Goal: Transaction & Acquisition: Obtain resource

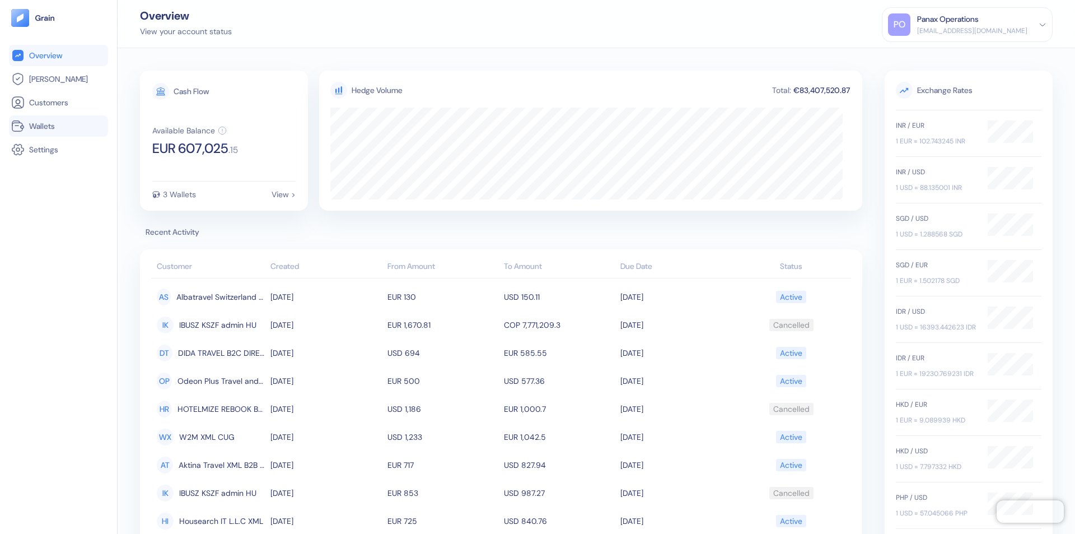
click at [58, 126] on link "Wallets" at bounding box center [58, 125] width 95 height 13
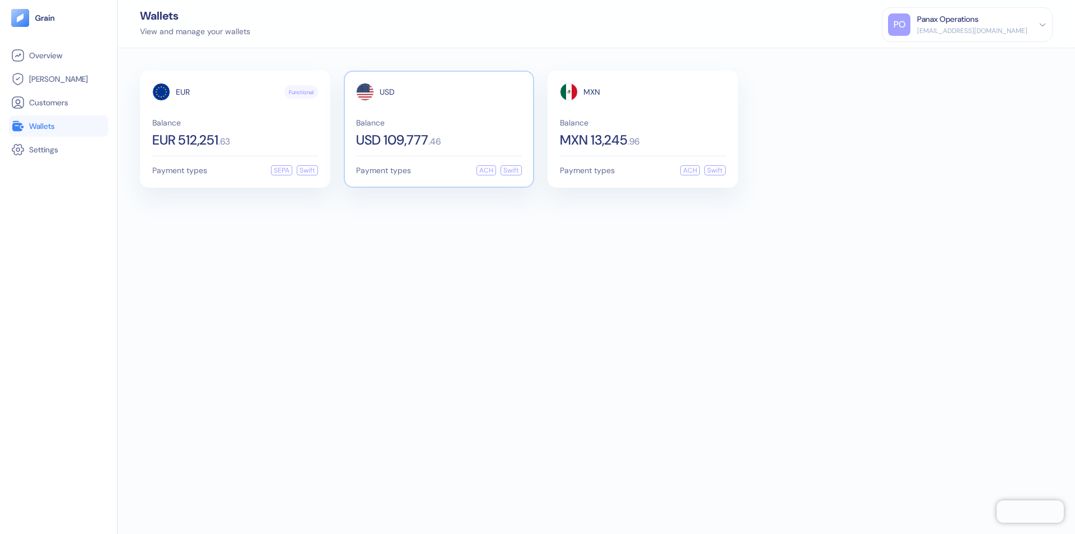
click at [387, 92] on span "USD" at bounding box center [387, 92] width 15 height 8
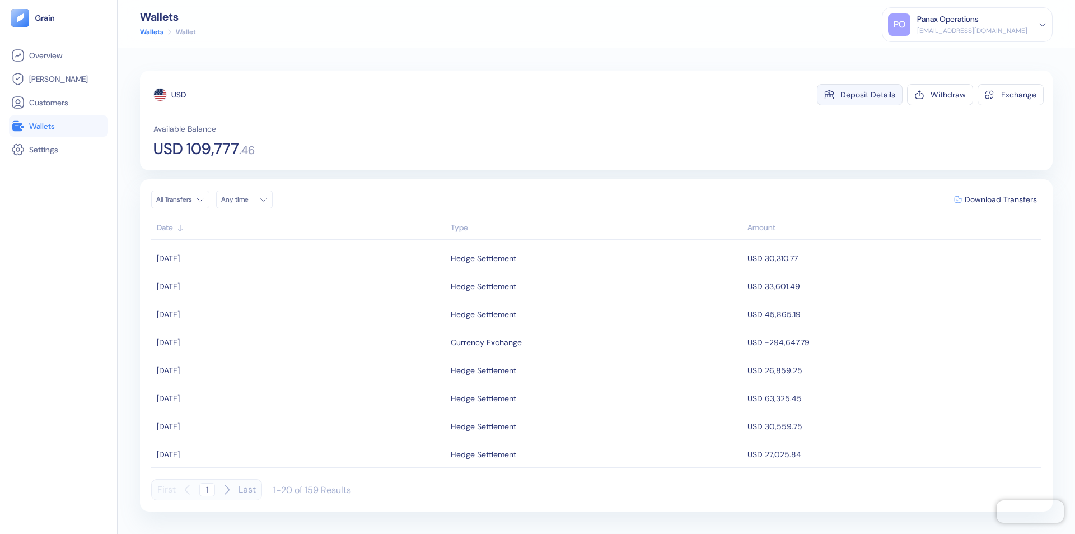
click at [868, 95] on div "Deposit Details" at bounding box center [868, 95] width 55 height 8
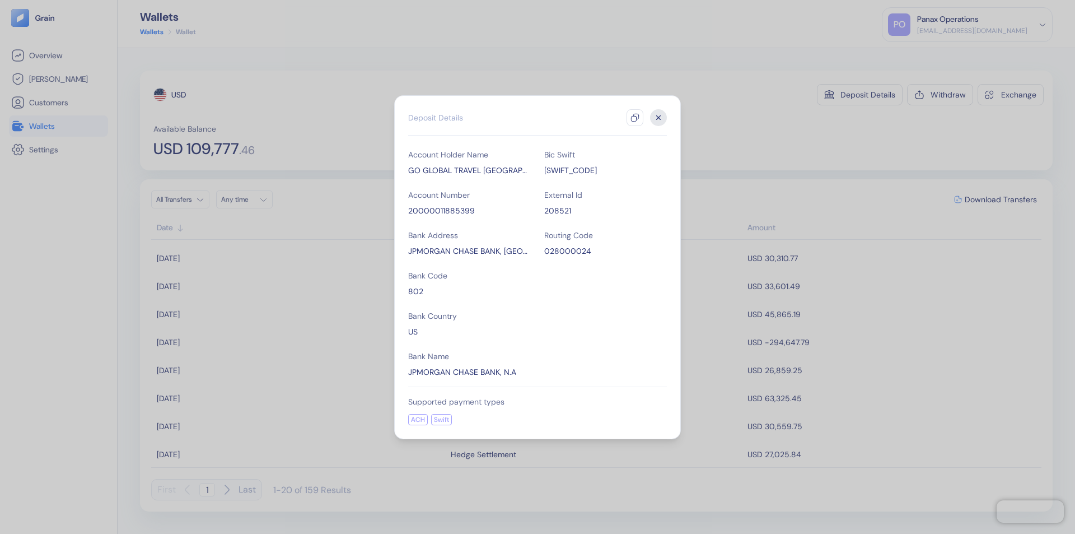
click at [635, 118] on icon "button" at bounding box center [635, 117] width 9 height 9
click at [659, 118] on icon "button" at bounding box center [659, 117] width 4 height 4
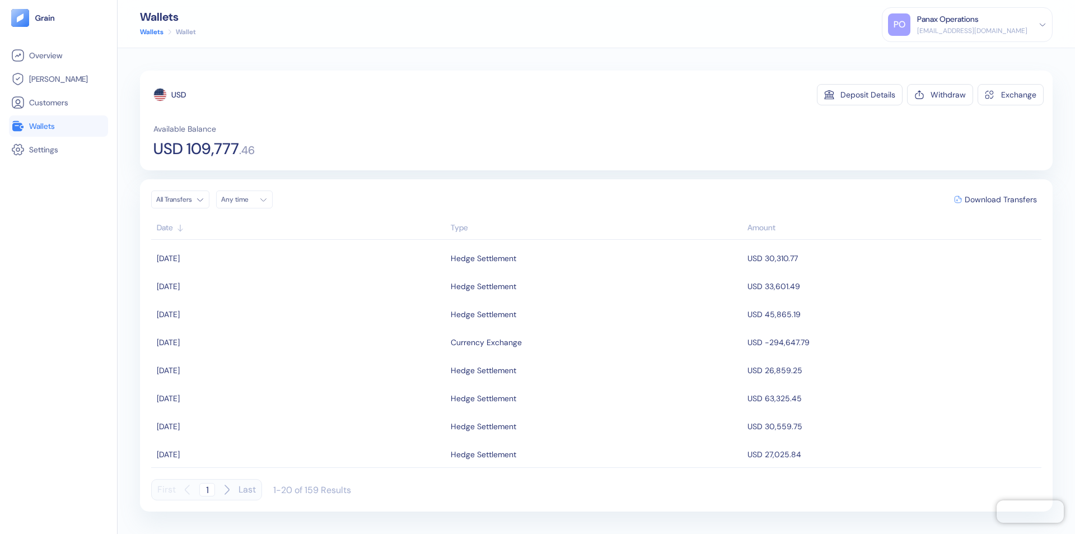
click at [248, 199] on div "Any time" at bounding box center [238, 199] width 34 height 9
click at [273, 257] on button "4" at bounding box center [273, 256] width 13 height 13
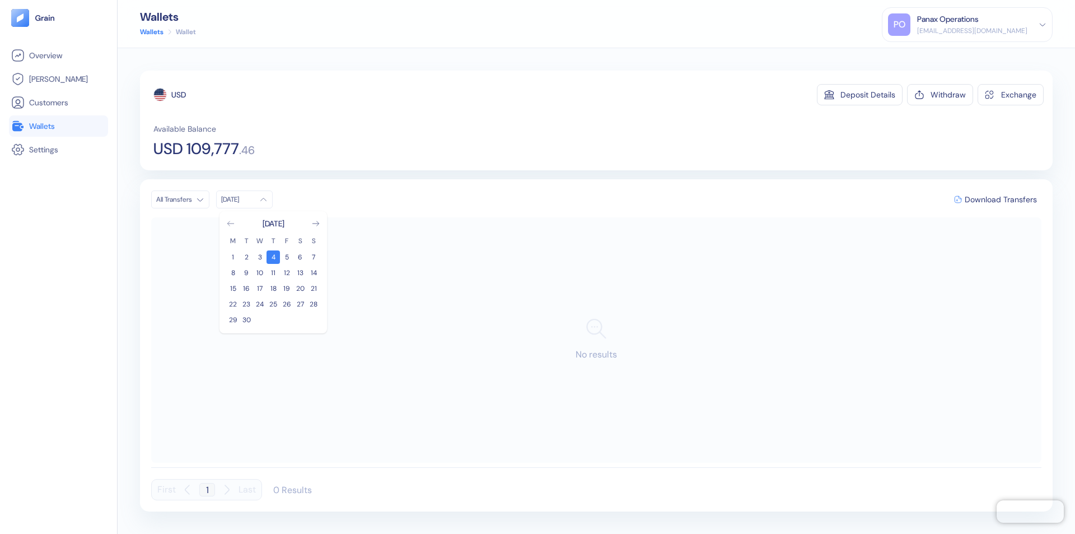
click at [231, 223] on icon "Go to previous month" at bounding box center [230, 223] width 6 height 4
click at [246, 273] on button "5" at bounding box center [246, 272] width 13 height 13
click at [179, 95] on div "USD" at bounding box center [178, 94] width 15 height 11
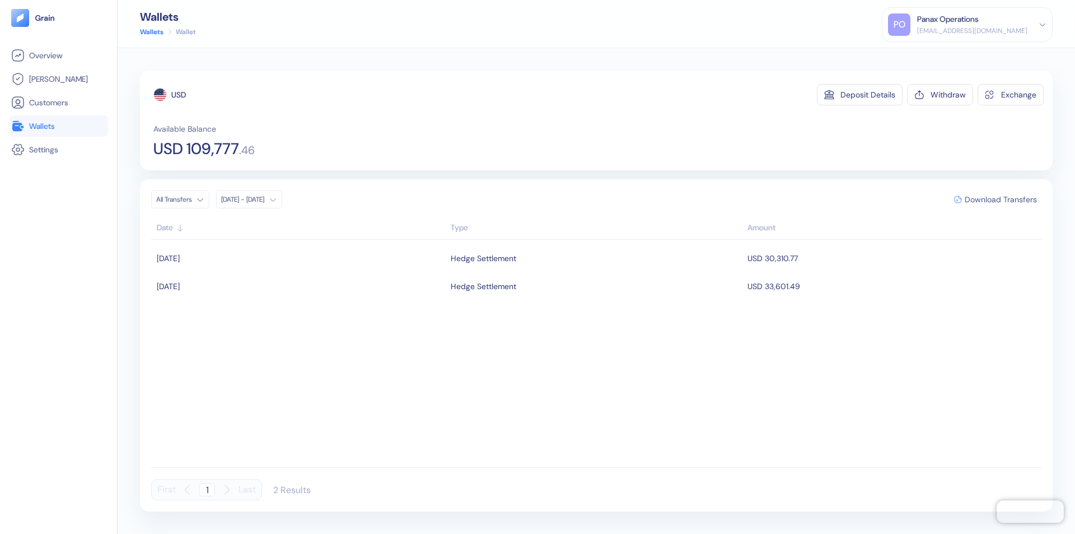
click at [1001, 199] on span "Download Transfers" at bounding box center [1001, 199] width 72 height 8
click at [58, 126] on link "Wallets" at bounding box center [58, 125] width 95 height 13
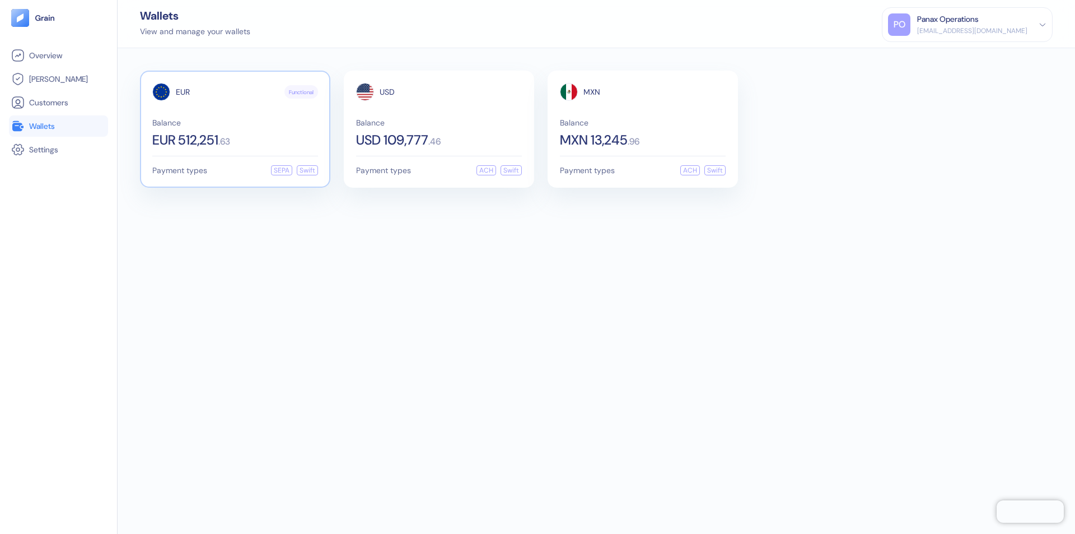
click at [183, 92] on span "EUR" at bounding box center [183, 92] width 14 height 8
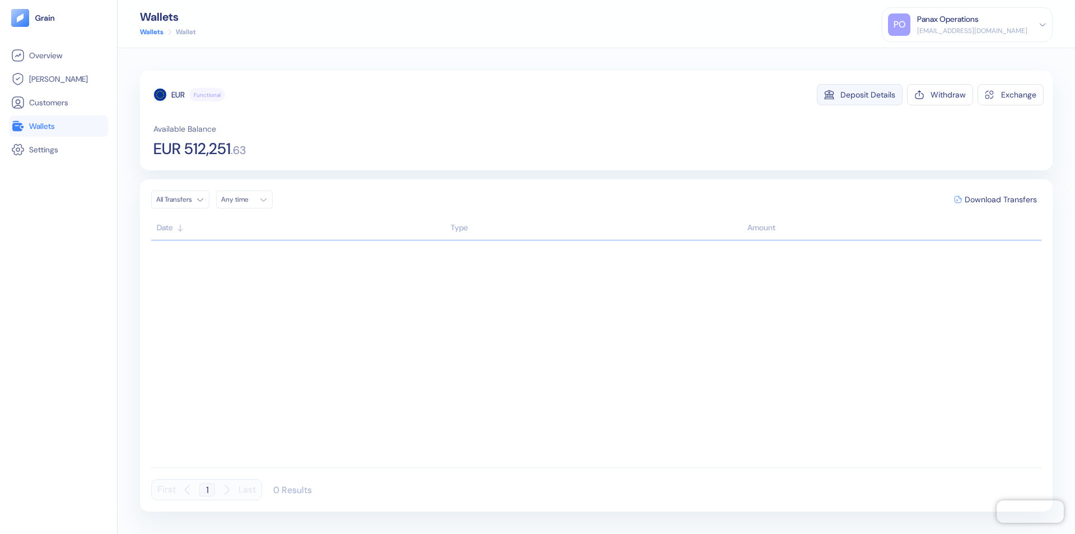
click at [868, 95] on div "Deposit Details" at bounding box center [868, 95] width 55 height 8
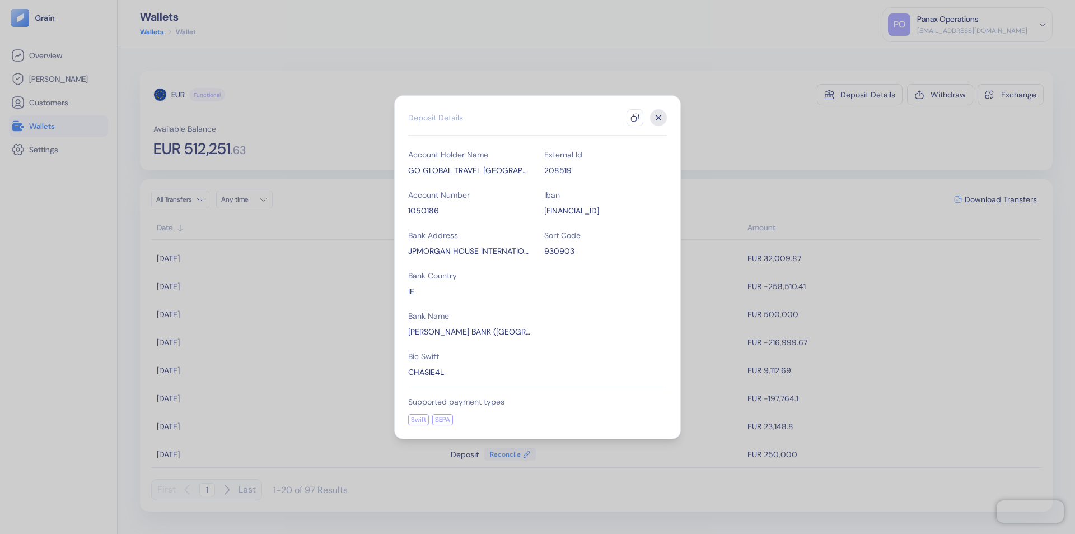
click at [635, 118] on icon "button" at bounding box center [635, 117] width 9 height 9
click at [659, 118] on icon "button" at bounding box center [659, 117] width 4 height 4
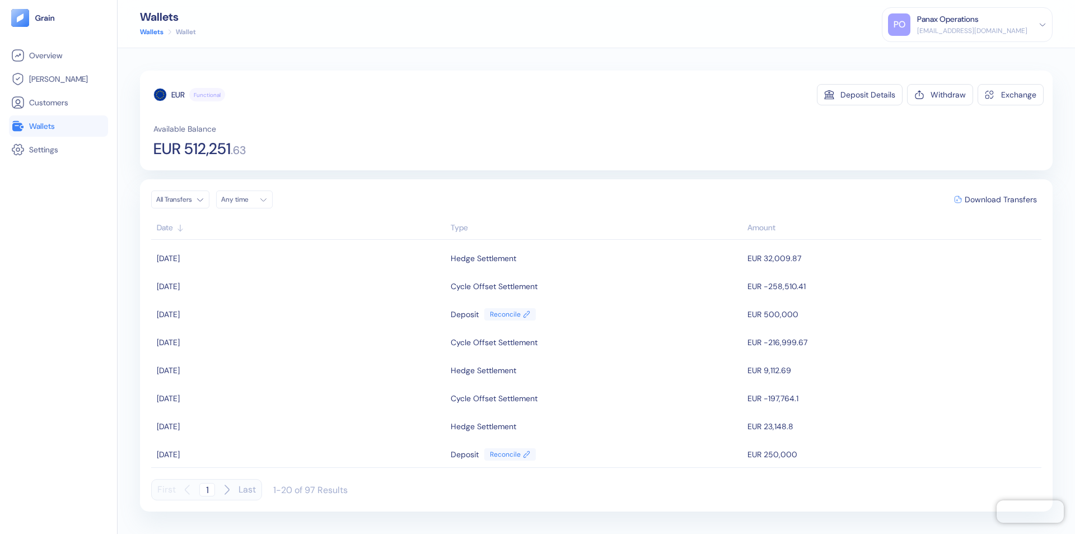
click at [248, 199] on div "Any time" at bounding box center [238, 199] width 34 height 9
click at [273, 257] on button "4" at bounding box center [273, 256] width 13 height 13
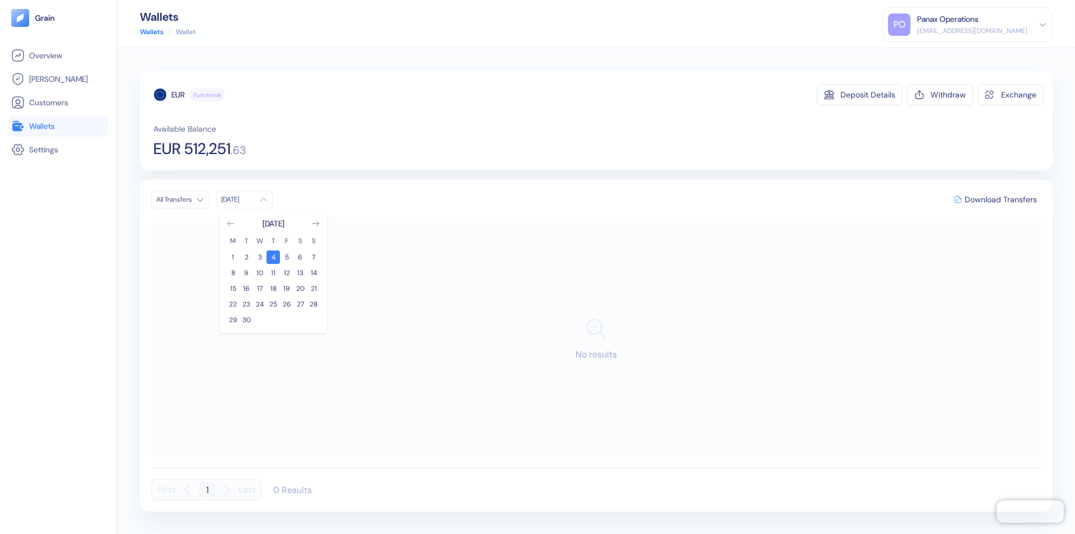
click at [231, 223] on icon "Go to previous month" at bounding box center [230, 223] width 6 height 4
click at [246, 273] on button "5" at bounding box center [246, 272] width 13 height 13
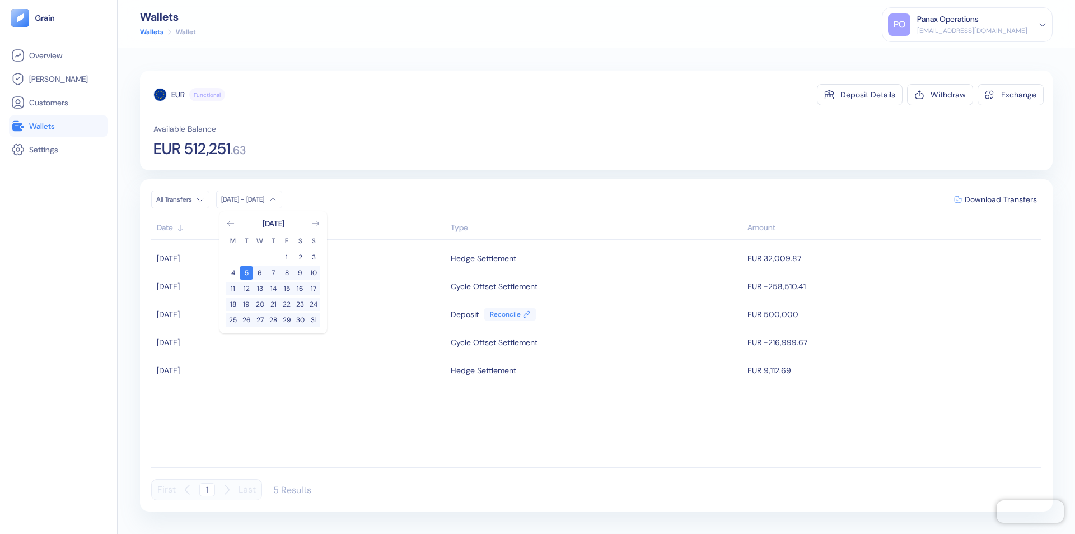
click at [178, 95] on div "EUR" at bounding box center [177, 94] width 13 height 11
click at [1001, 199] on span "Download Transfers" at bounding box center [1001, 199] width 72 height 8
click at [58, 126] on link "Wallets" at bounding box center [58, 125] width 95 height 13
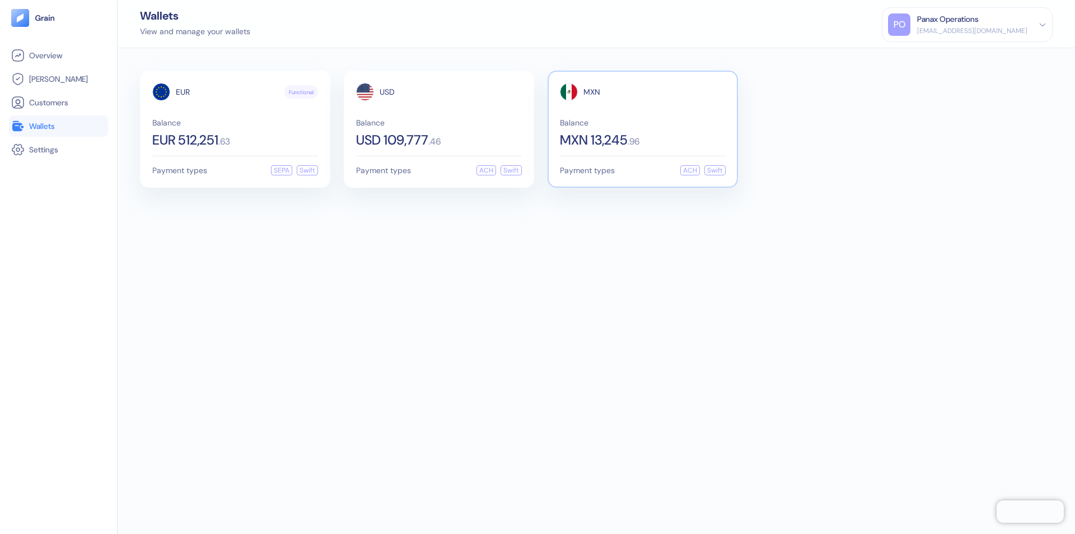
click at [592, 92] on span "MXN" at bounding box center [592, 92] width 17 height 8
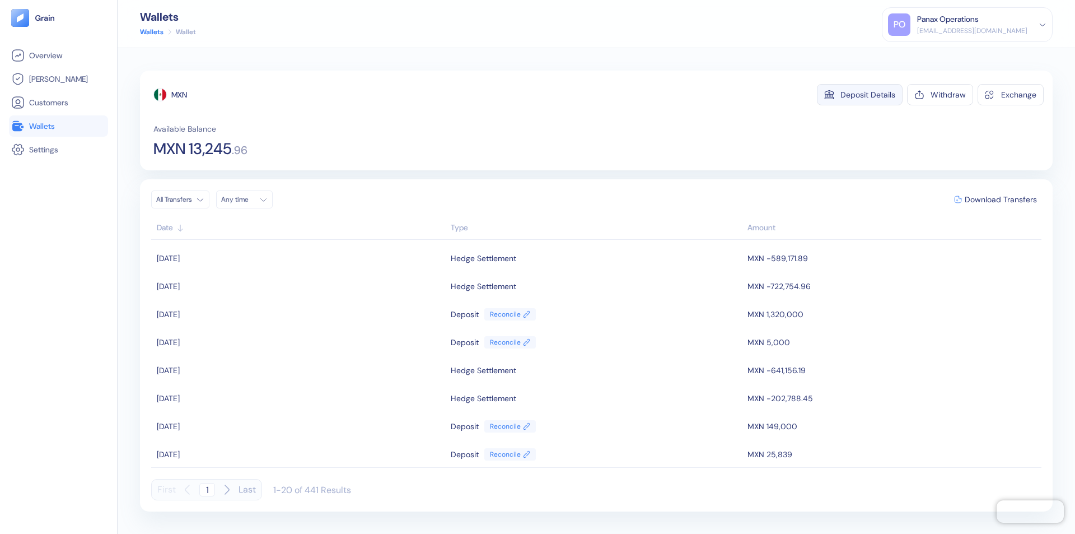
click at [868, 95] on div "Deposit Details" at bounding box center [868, 95] width 55 height 8
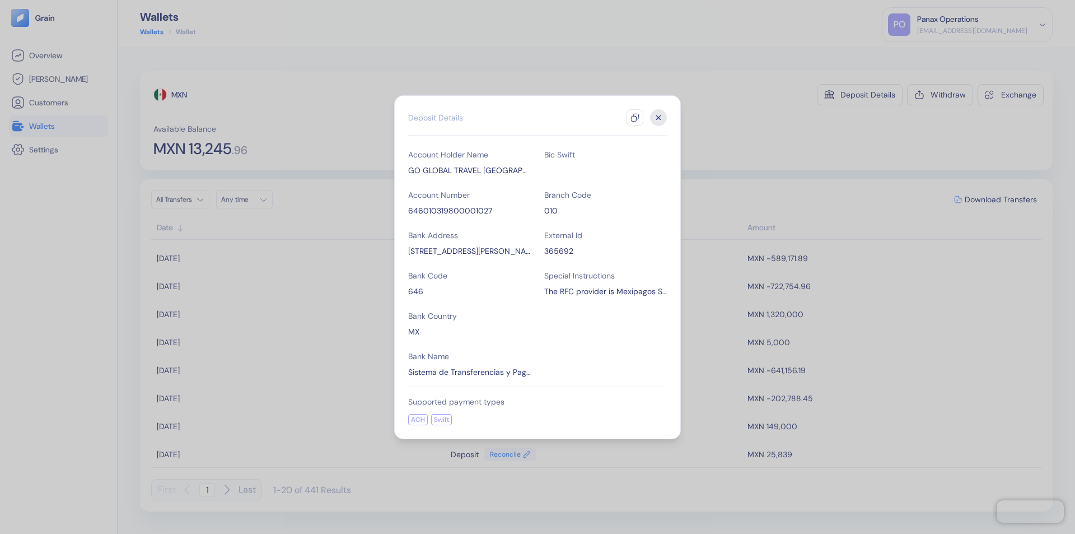
click at [635, 118] on icon "button" at bounding box center [635, 117] width 9 height 9
click at [659, 118] on icon "button" at bounding box center [659, 117] width 4 height 4
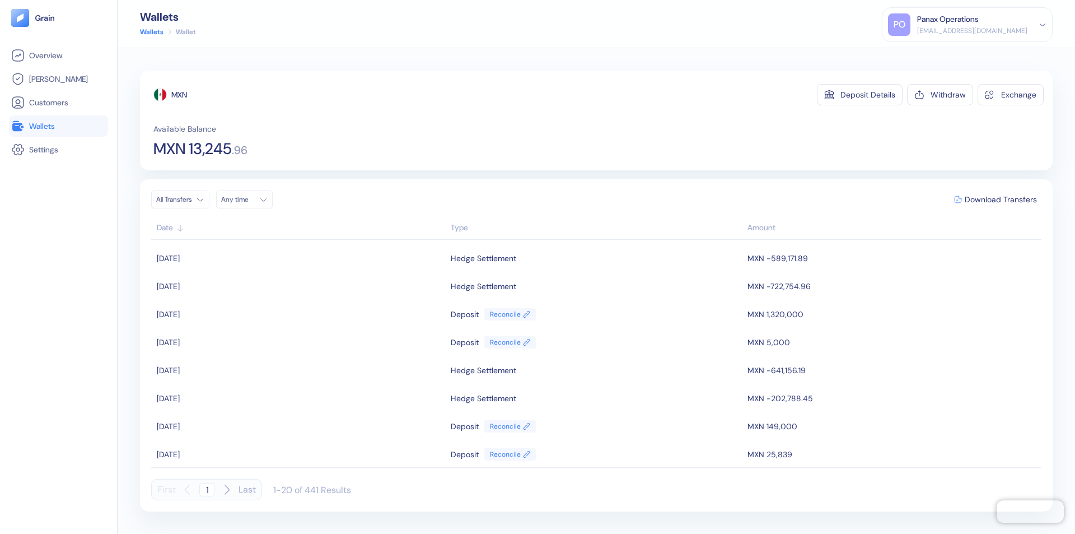
click at [248, 199] on div "Any time" at bounding box center [238, 199] width 34 height 9
click at [273, 257] on button "4" at bounding box center [273, 256] width 13 height 13
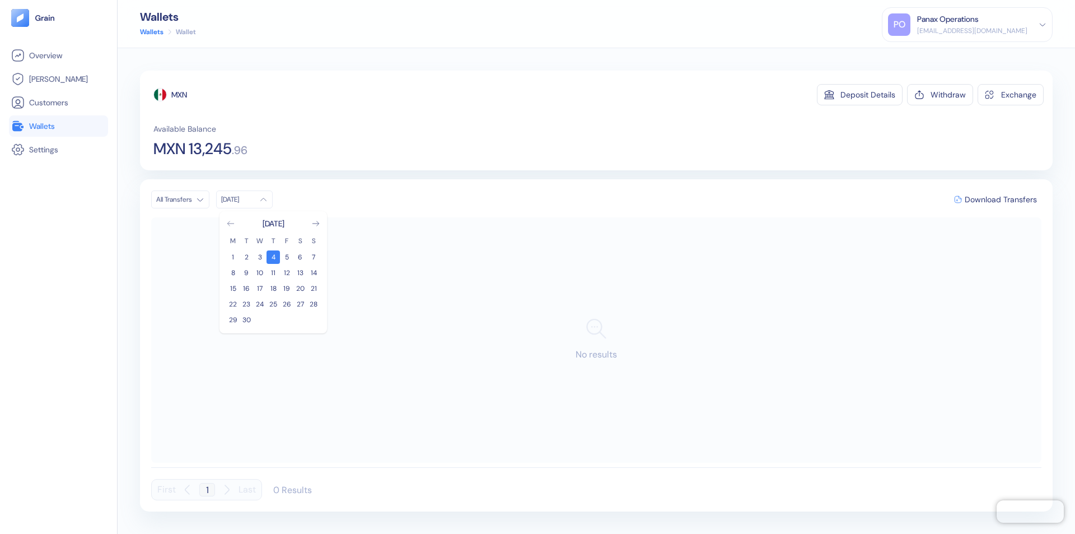
click at [231, 223] on icon "Go to previous month" at bounding box center [230, 223] width 6 height 4
click at [246, 273] on button "5" at bounding box center [246, 272] width 13 height 13
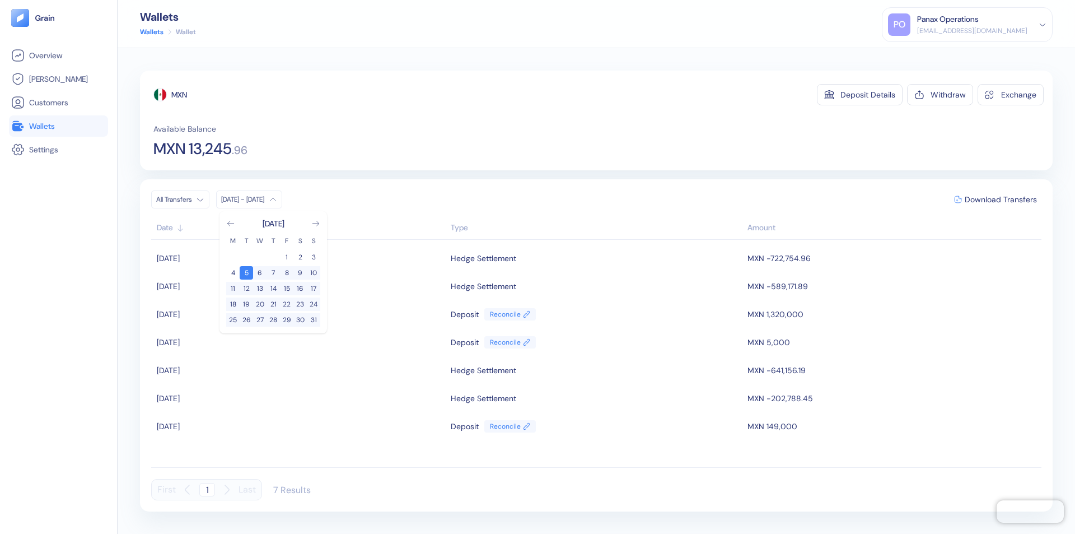
click at [180, 95] on div "MXN" at bounding box center [179, 94] width 16 height 11
click at [1001, 199] on span "Download Transfers" at bounding box center [1001, 199] width 72 height 8
click at [979, 25] on div "Panax Operations" at bounding box center [948, 19] width 62 height 12
click at [934, 55] on div "Sign Out" at bounding box center [918, 56] width 31 height 12
